Goal: Check status: Check status

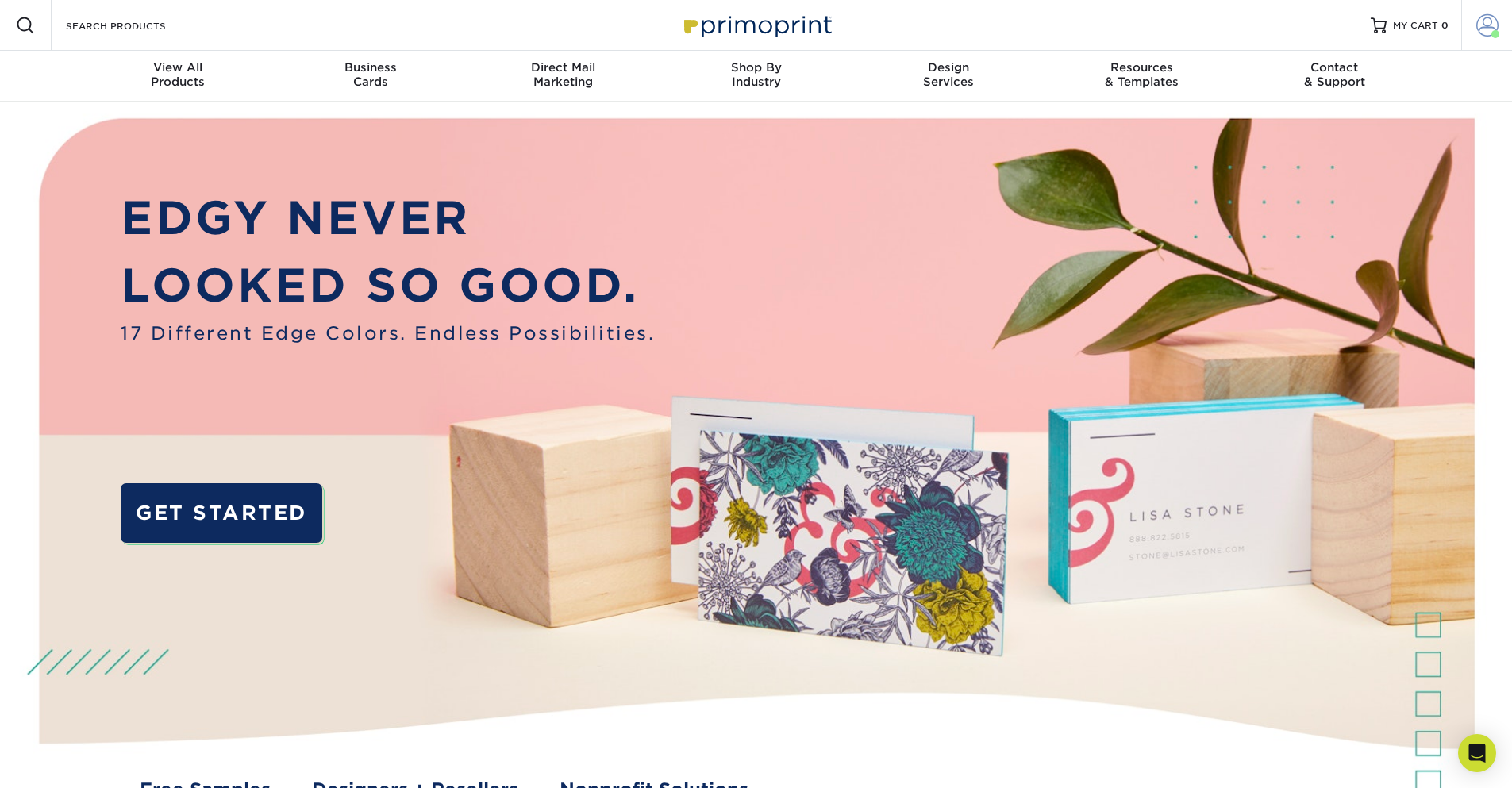
click at [1492, 34] on span at bounding box center [1496, 34] width 8 height 8
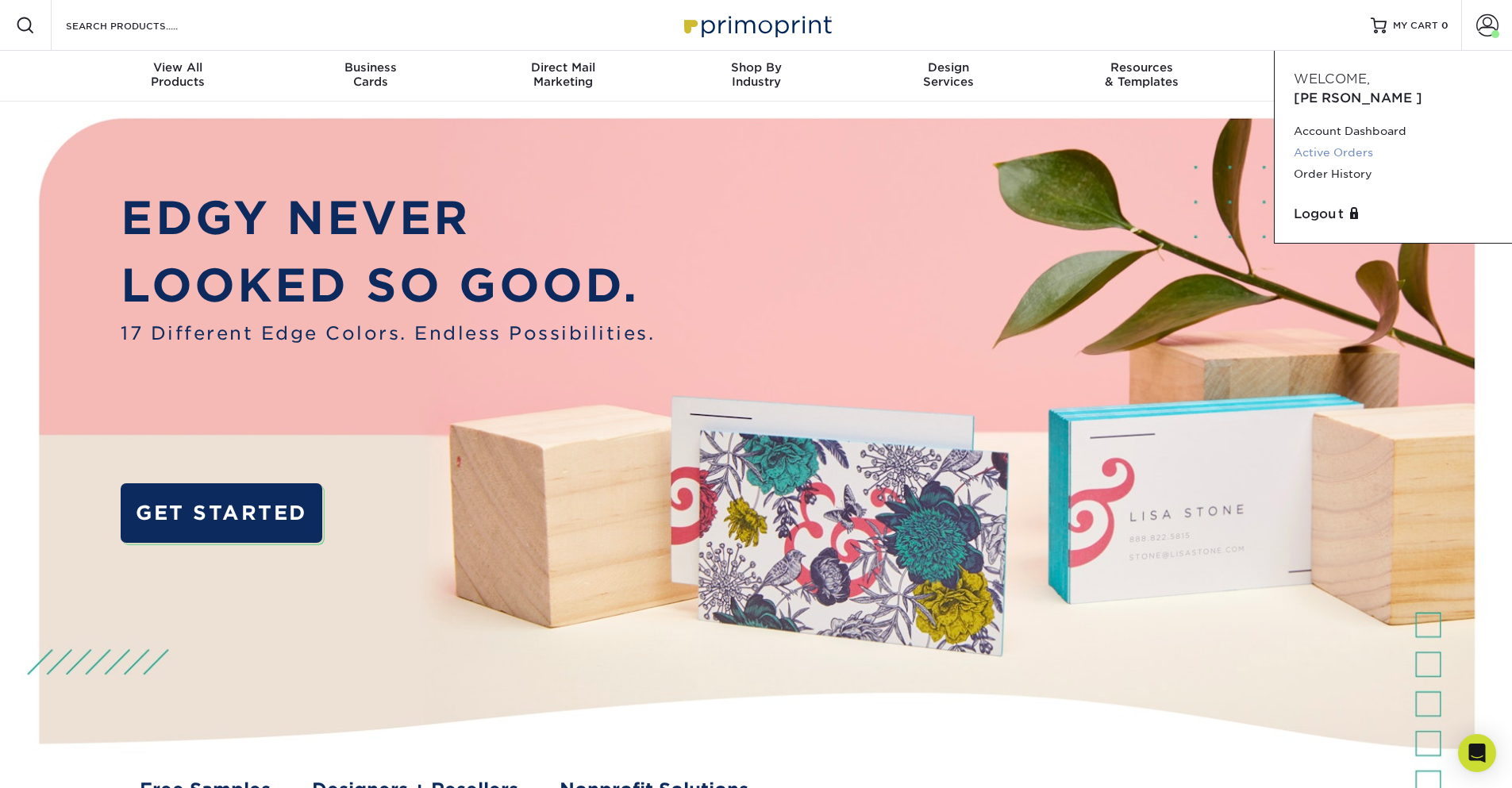
click at [1327, 142] on link "Active Orders" at bounding box center [1393, 152] width 199 height 21
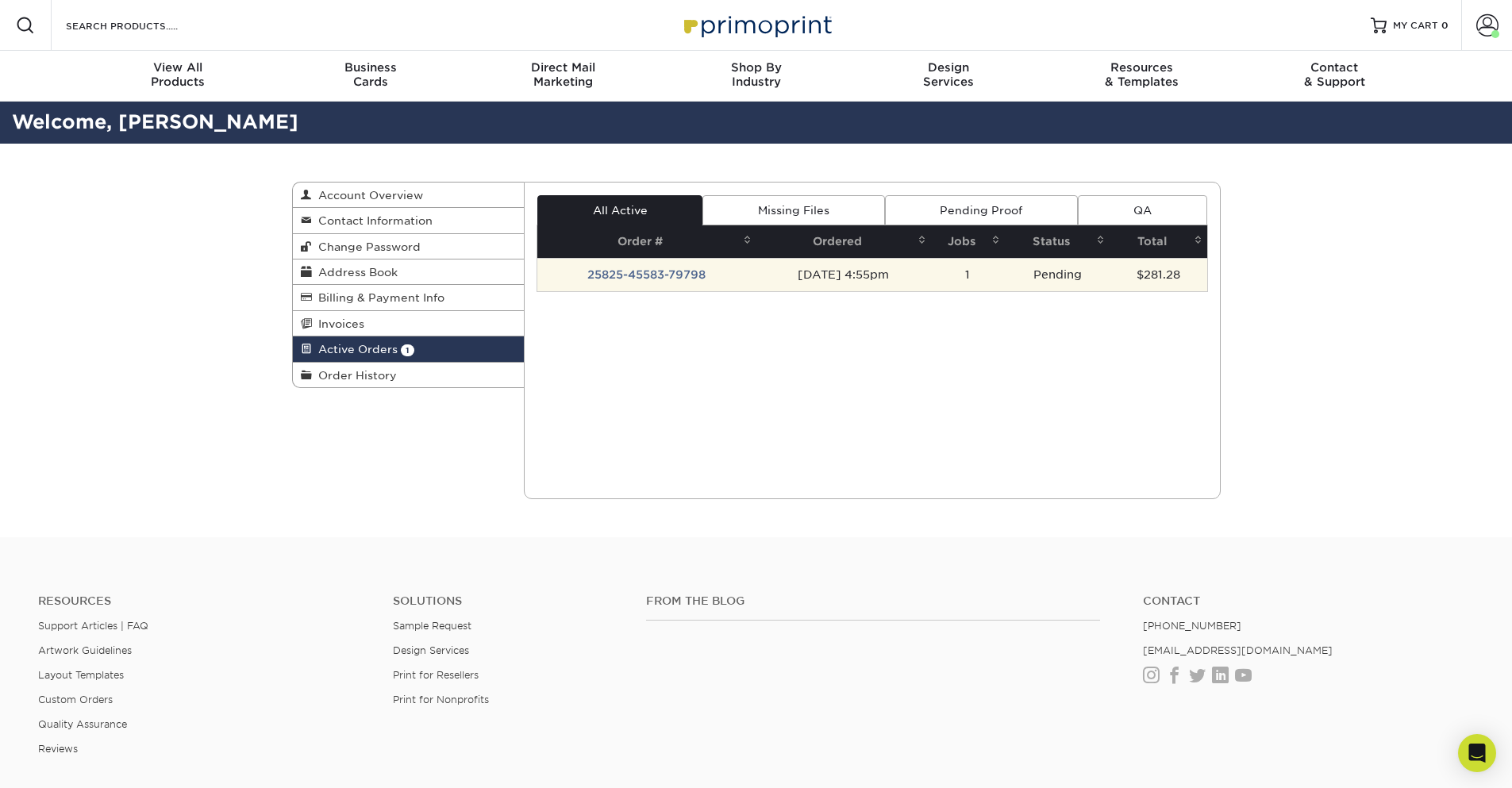
click at [634, 275] on td "25825-45583-79798" at bounding box center [646, 275] width 219 height 33
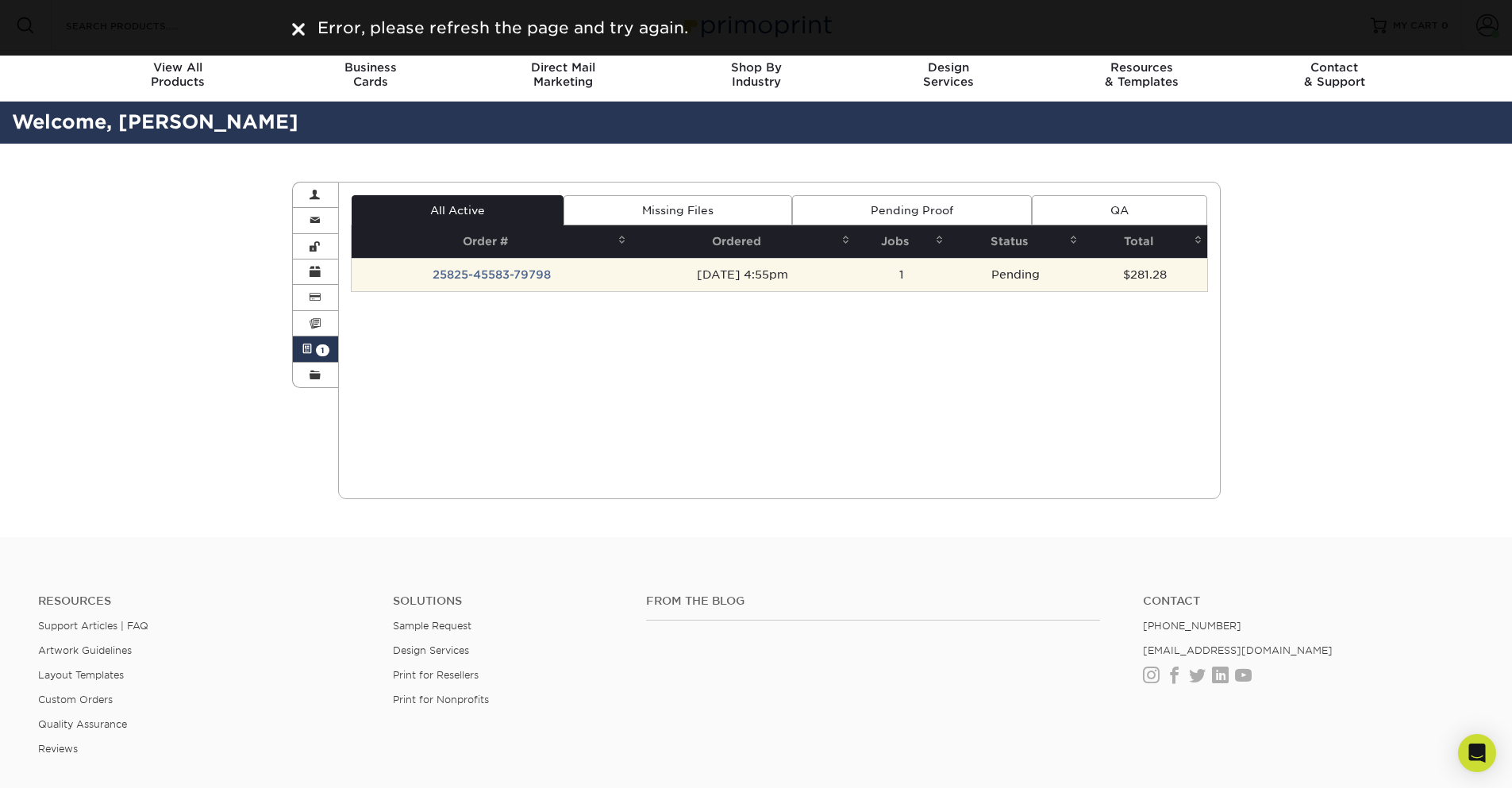
click at [458, 268] on td "25825-45583-79798" at bounding box center [491, 275] width 279 height 33
click at [453, 270] on td "25825-45583-79798" at bounding box center [491, 275] width 279 height 33
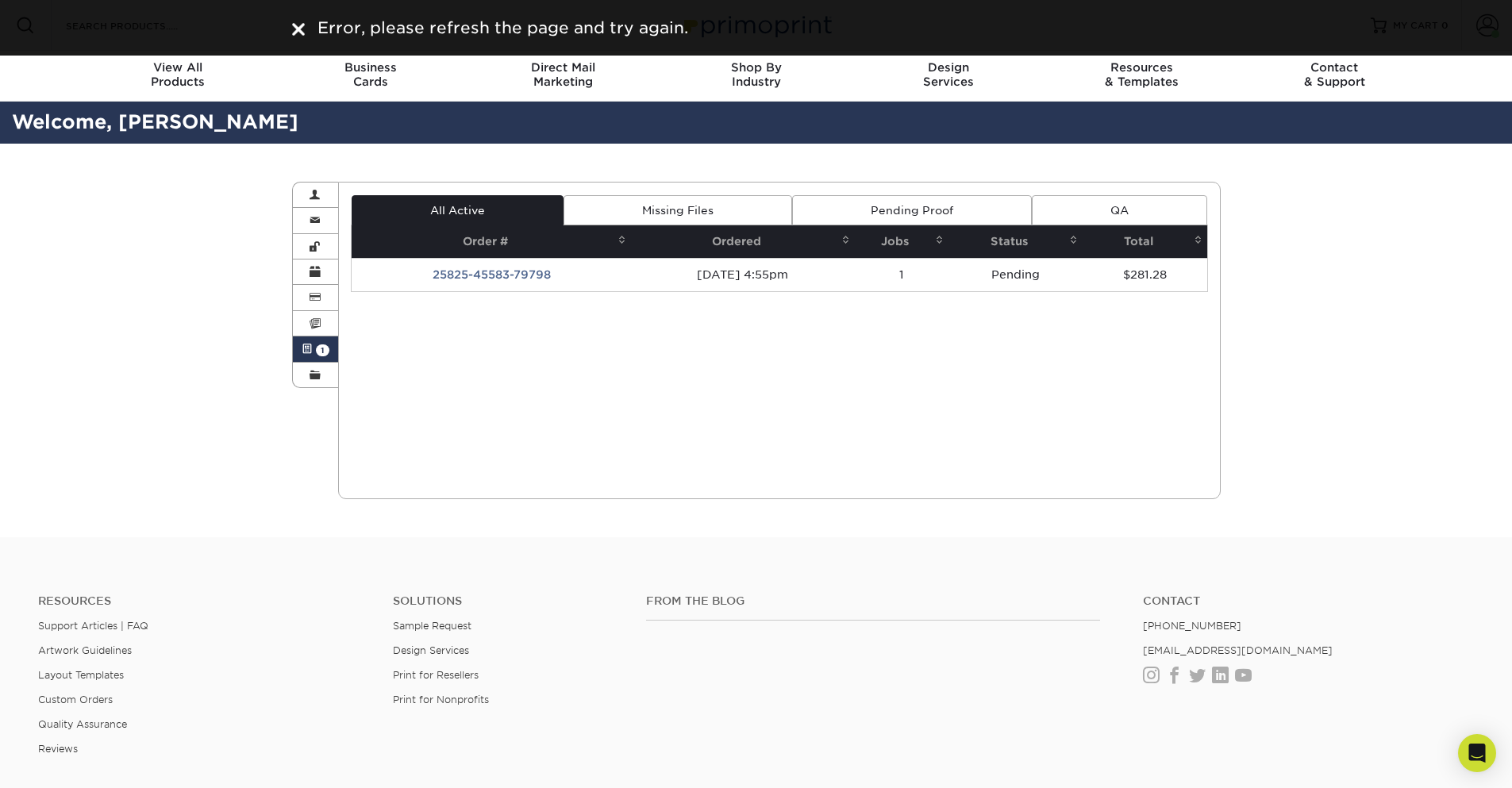
click at [745, 392] on div "Current Orders 1 Active 0 Missing Files" at bounding box center [779, 340] width 883 height 317
click at [293, 32] on img at bounding box center [299, 29] width 13 height 13
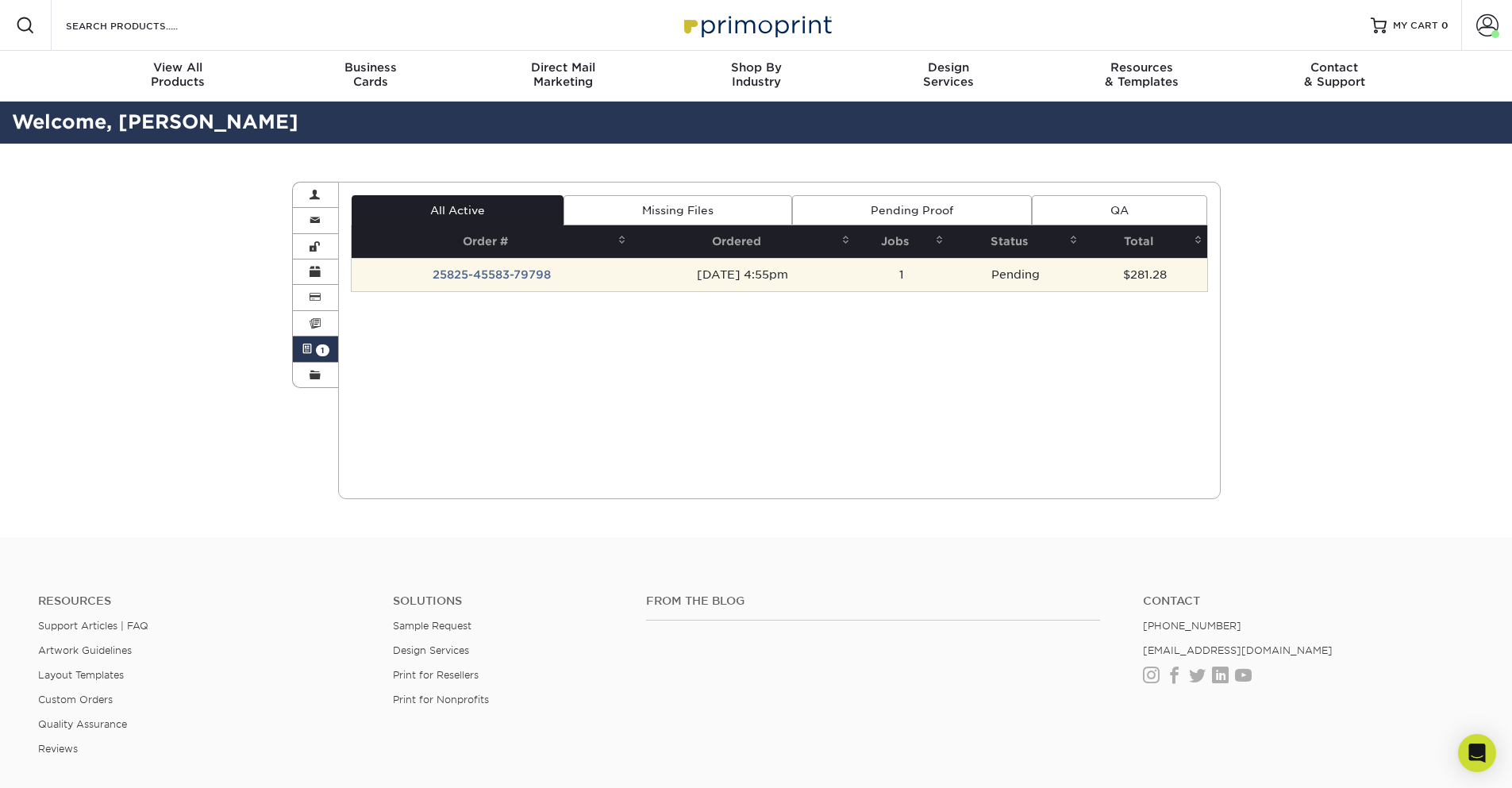
click at [451, 285] on td "25825-45583-79798" at bounding box center [491, 275] width 279 height 33
click at [461, 275] on td "25825-45583-79798" at bounding box center [491, 275] width 279 height 33
click at [518, 279] on td "25825-45583-79798" at bounding box center [491, 275] width 279 height 33
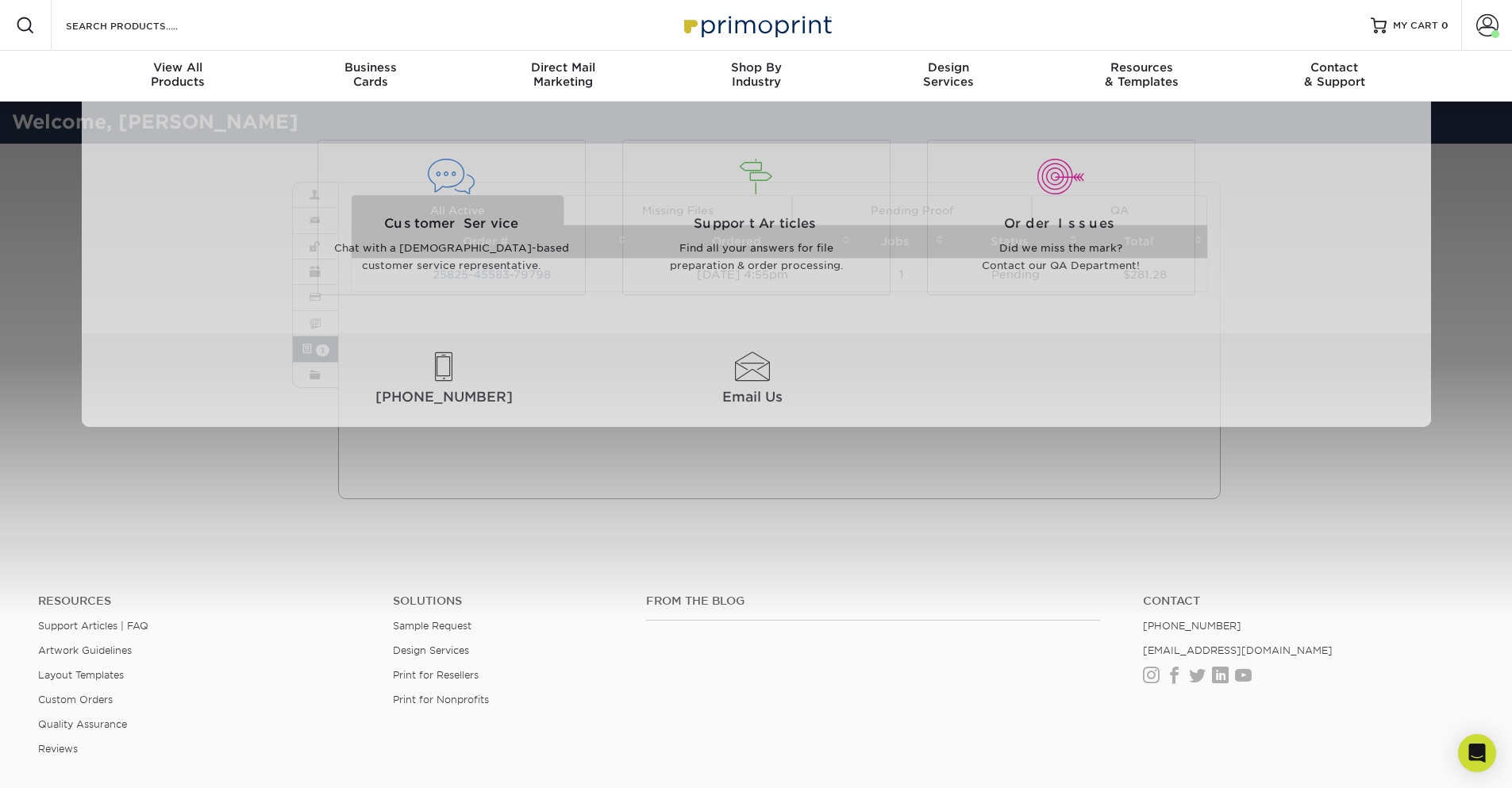
click at [782, 640] on div "From the Blog" at bounding box center [883, 645] width 497 height 101
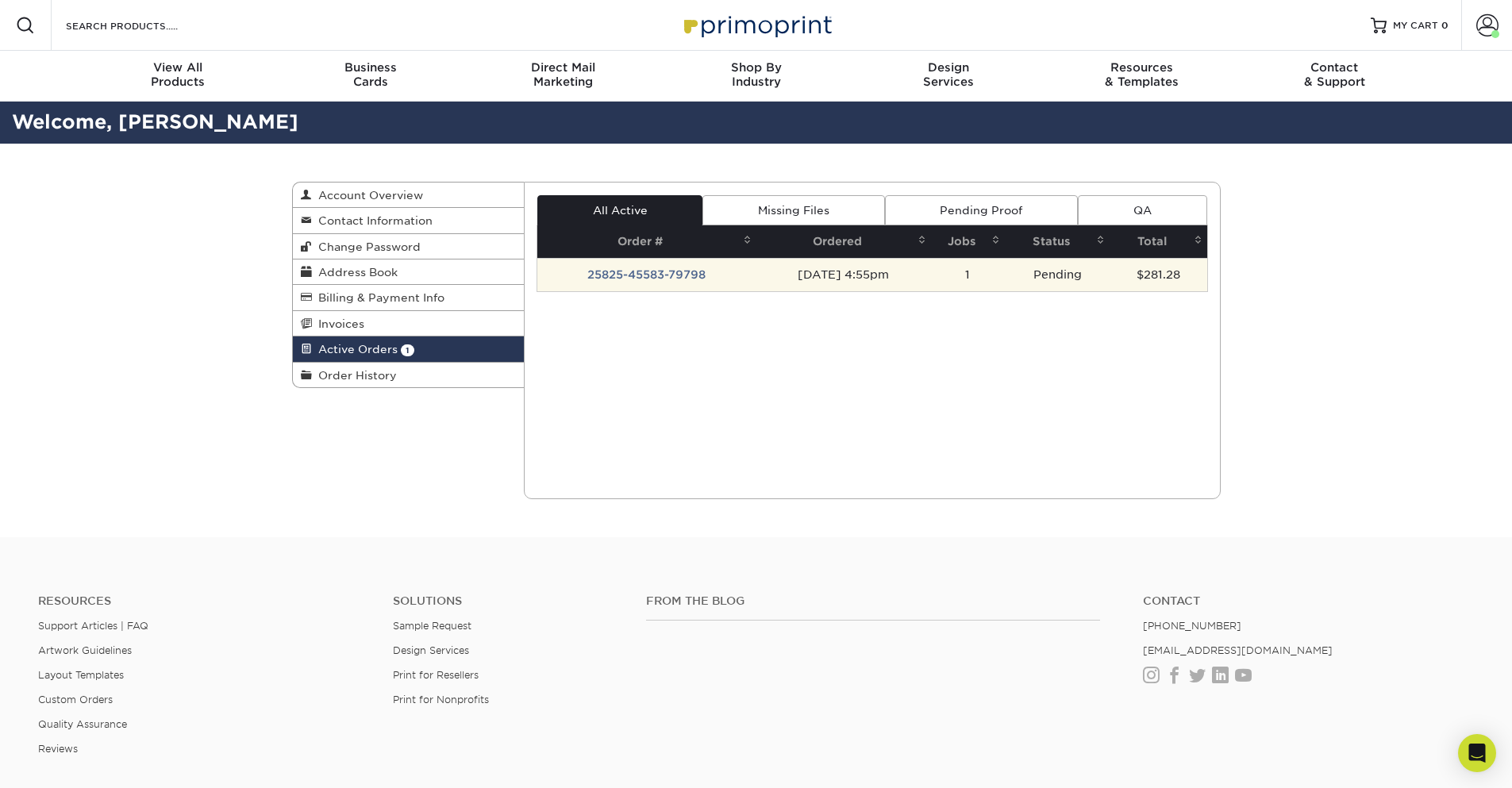
click at [625, 279] on td "25825-45583-79798" at bounding box center [646, 275] width 219 height 33
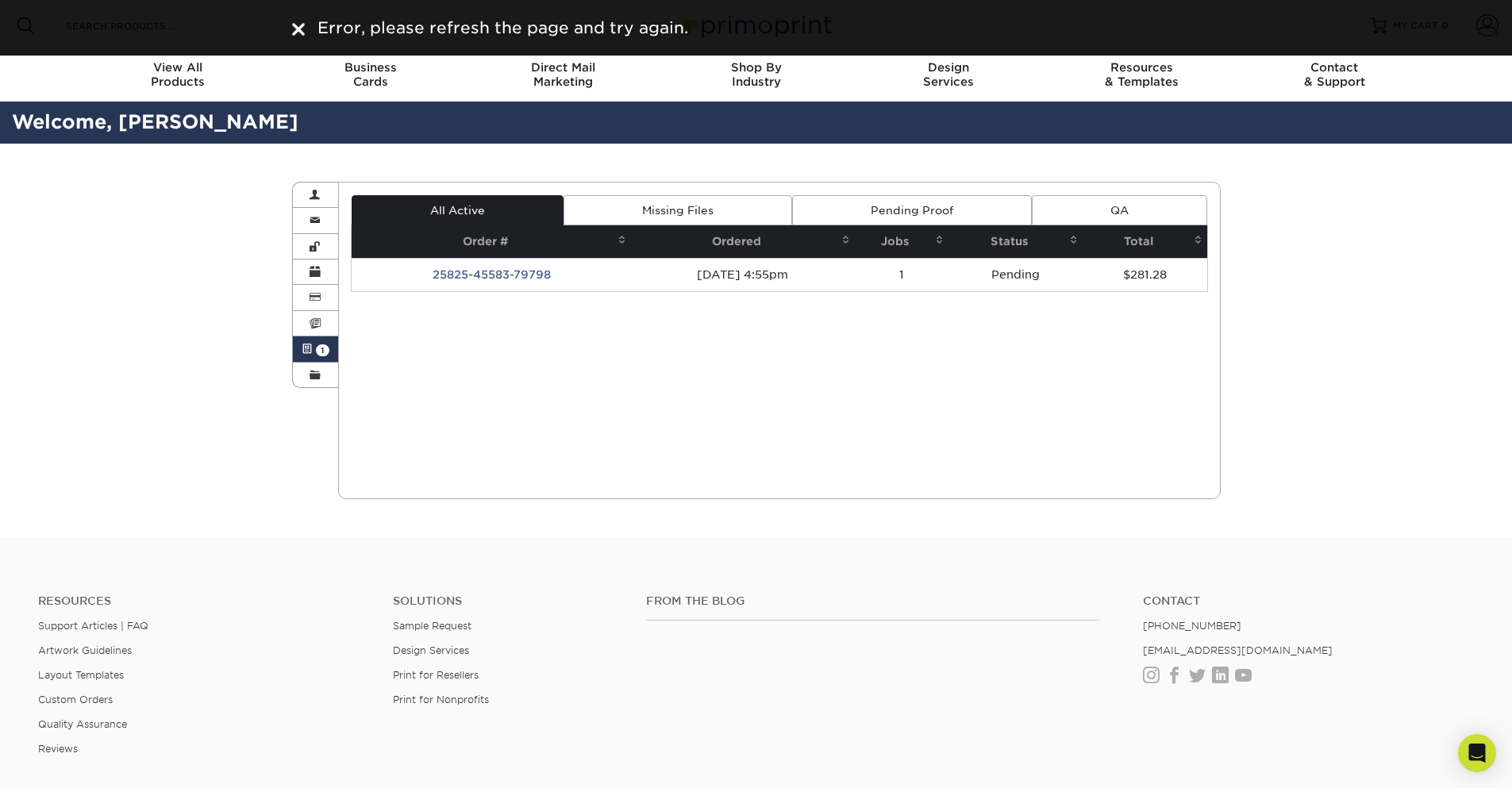
click at [297, 23] on img at bounding box center [299, 29] width 13 height 13
